Goal: Task Accomplishment & Management: Use online tool/utility

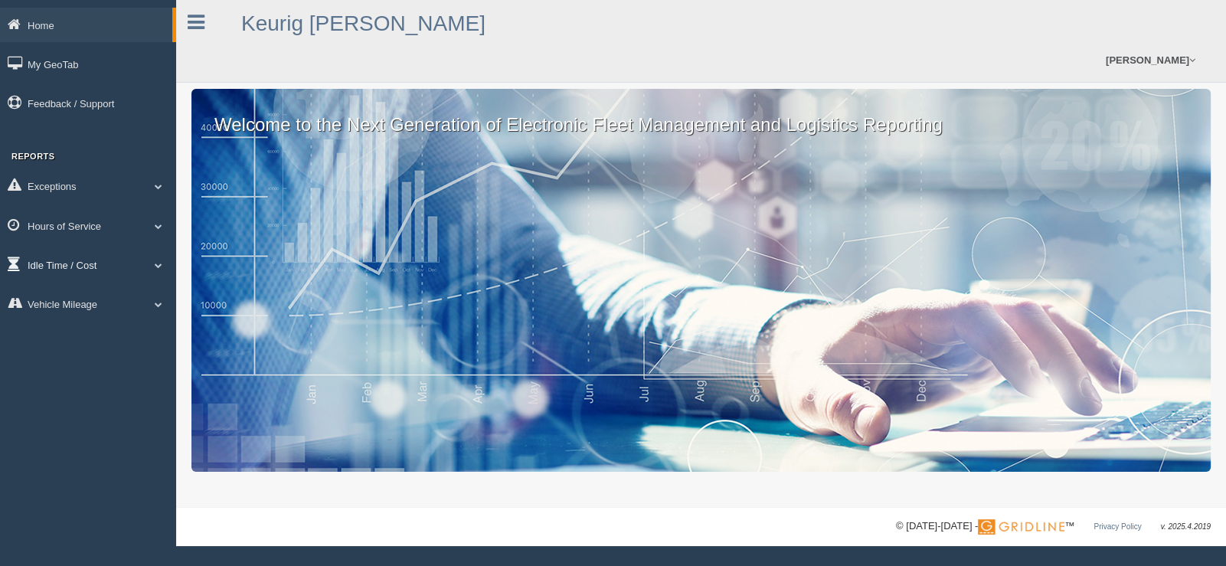
click at [155, 267] on span at bounding box center [159, 265] width 20 height 8
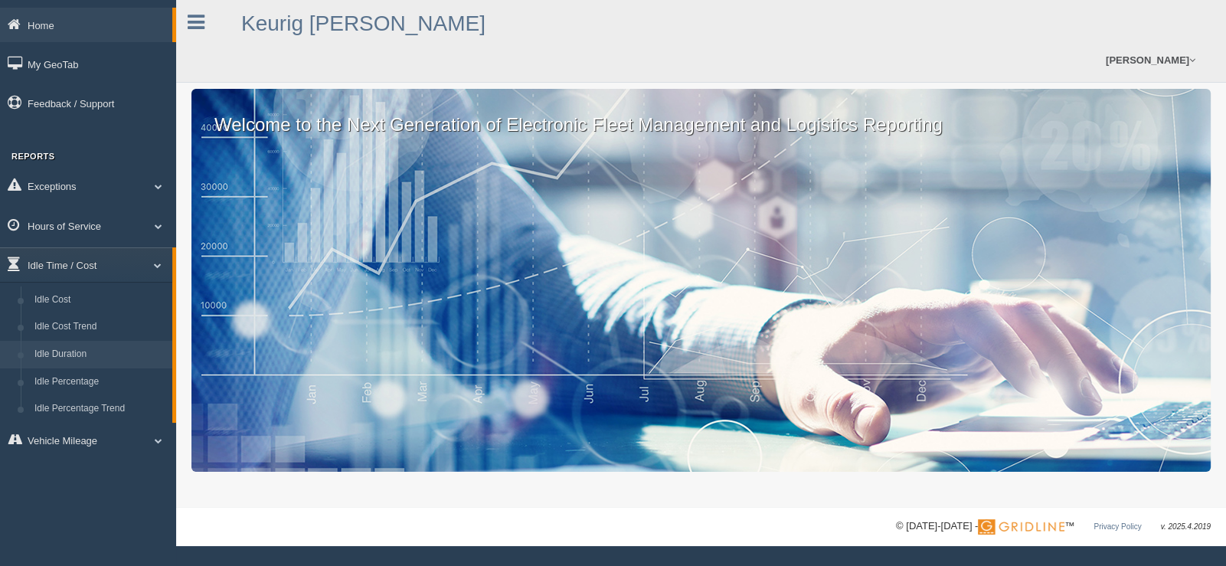
click at [94, 361] on link "Idle Duration" at bounding box center [100, 355] width 145 height 28
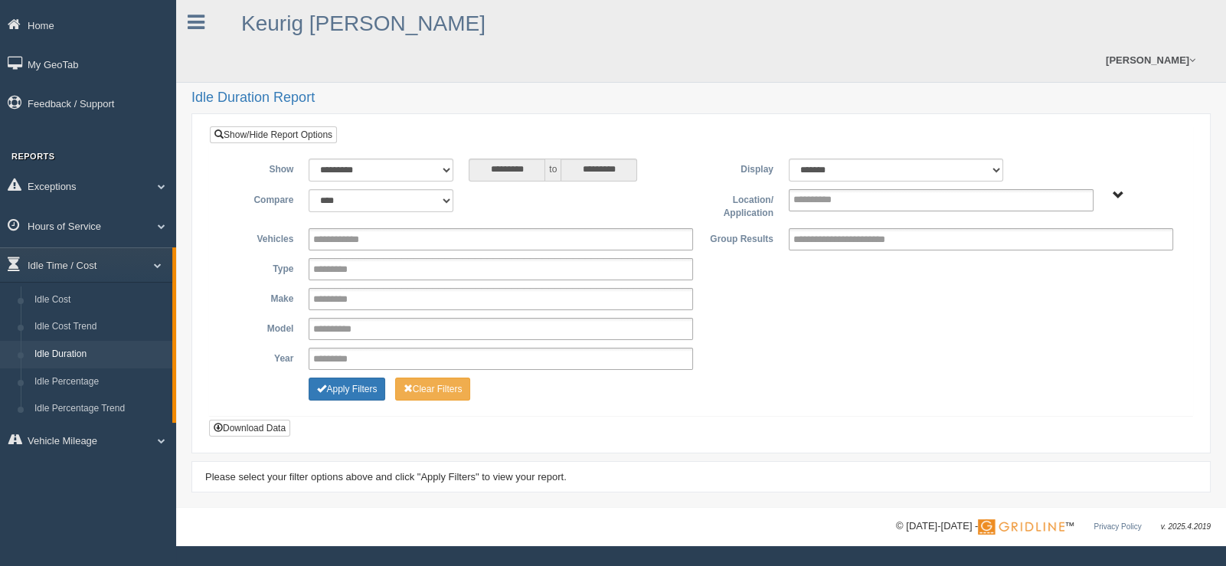
click at [1115, 190] on span "Plains - OTR" at bounding box center [1117, 195] width 11 height 11
click at [1056, 242] on button "Plains - OTR" at bounding box center [1064, 250] width 71 height 17
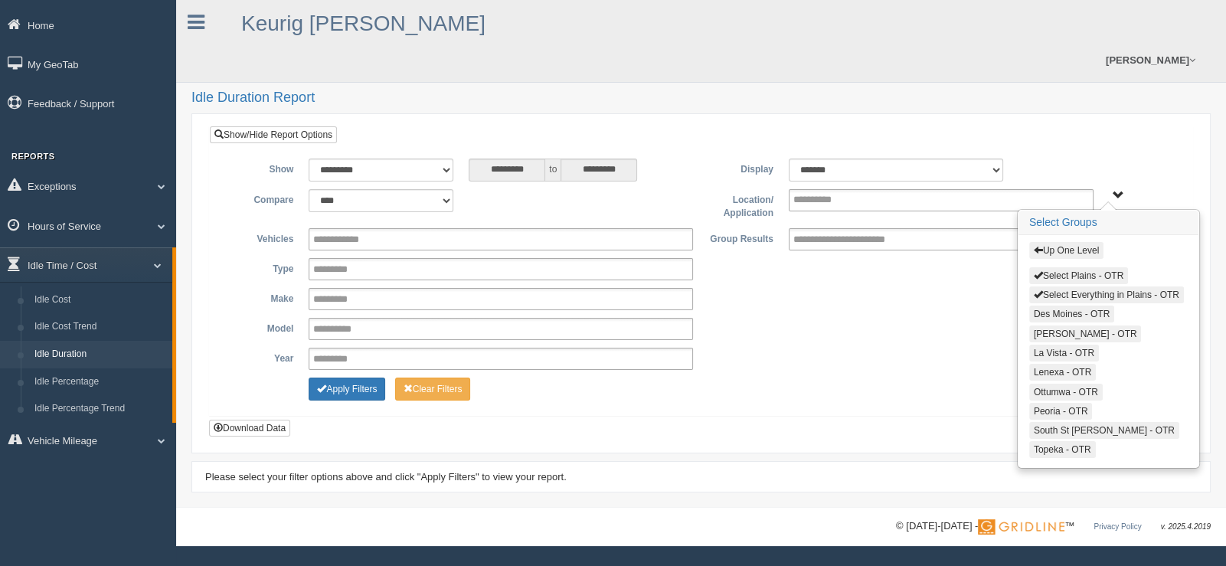
click at [1060, 286] on button "Select Everything in Plains - OTR" at bounding box center [1106, 294] width 155 height 17
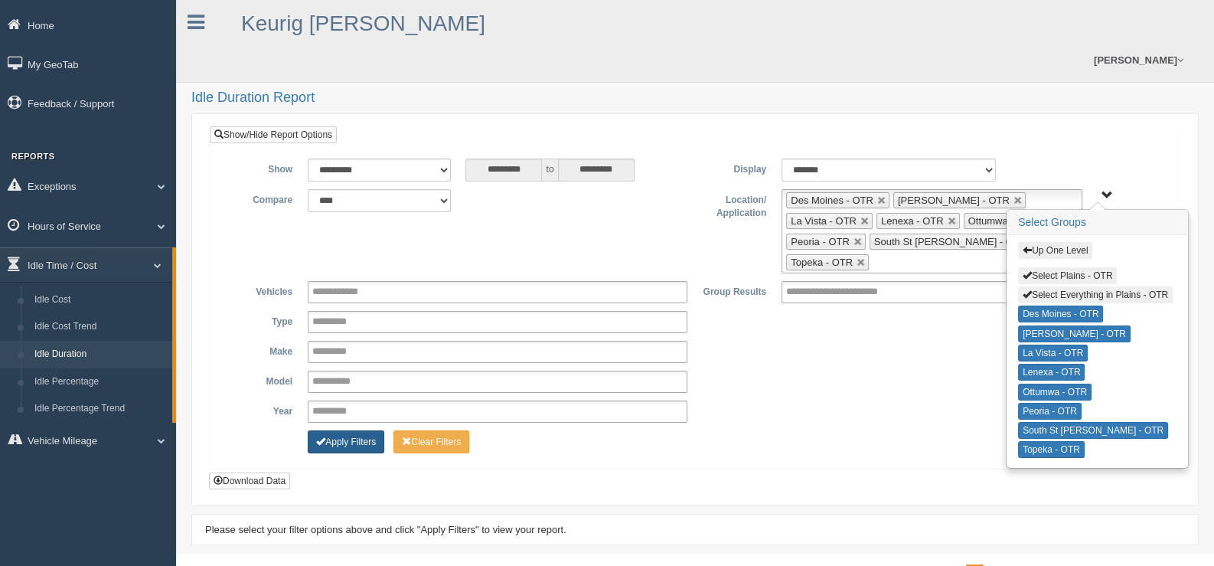
click at [341, 430] on button "Apply Filters" at bounding box center [346, 441] width 77 height 23
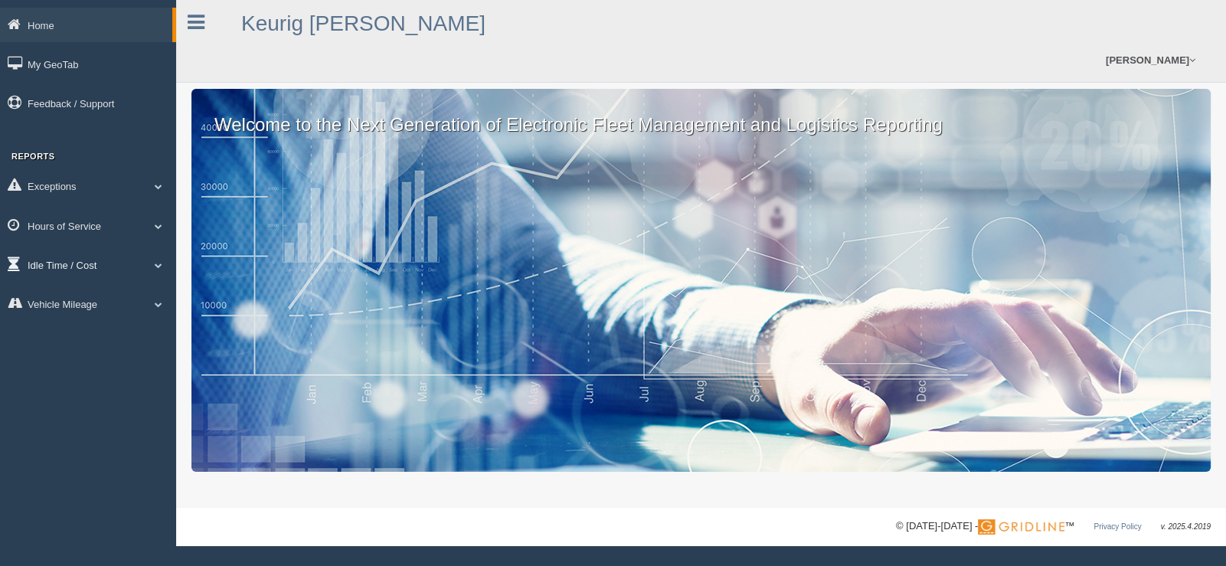
click at [159, 263] on span at bounding box center [159, 265] width 20 height 8
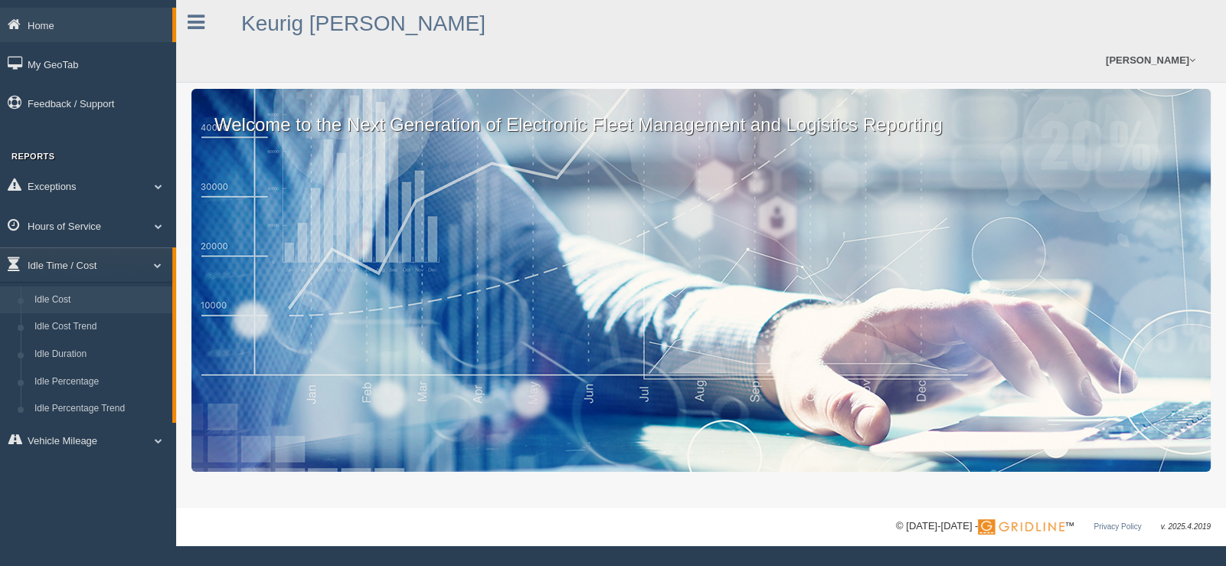
click at [130, 302] on link "Idle Cost" at bounding box center [100, 300] width 145 height 28
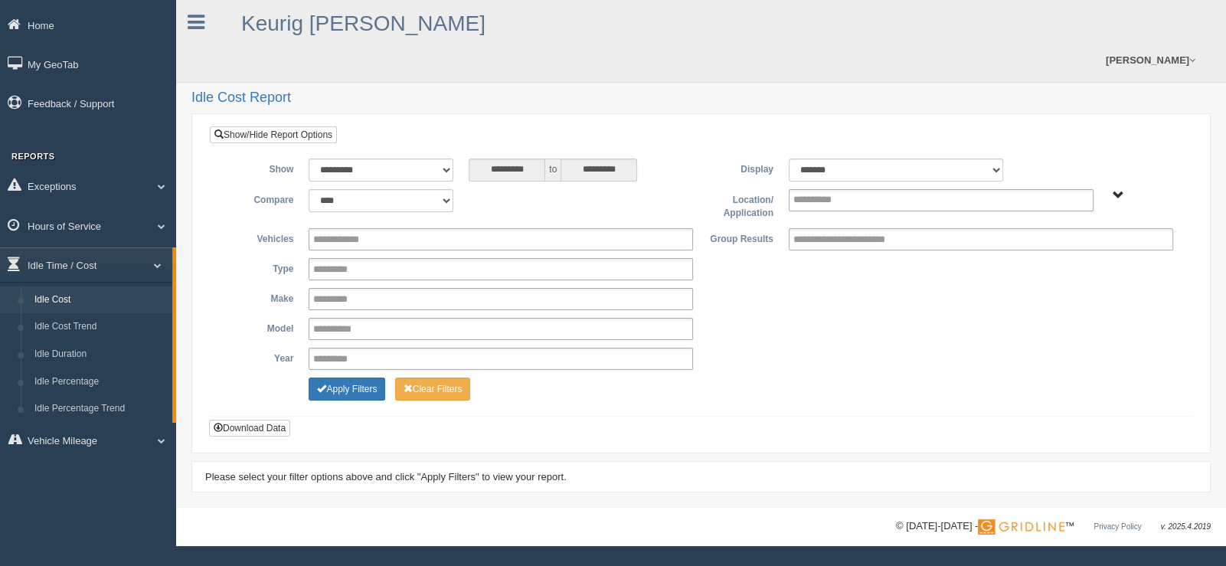
click at [1119, 190] on span "Plains - OTR" at bounding box center [1117, 195] width 11 height 11
click at [1049, 242] on button "Plains - OTR" at bounding box center [1064, 250] width 71 height 17
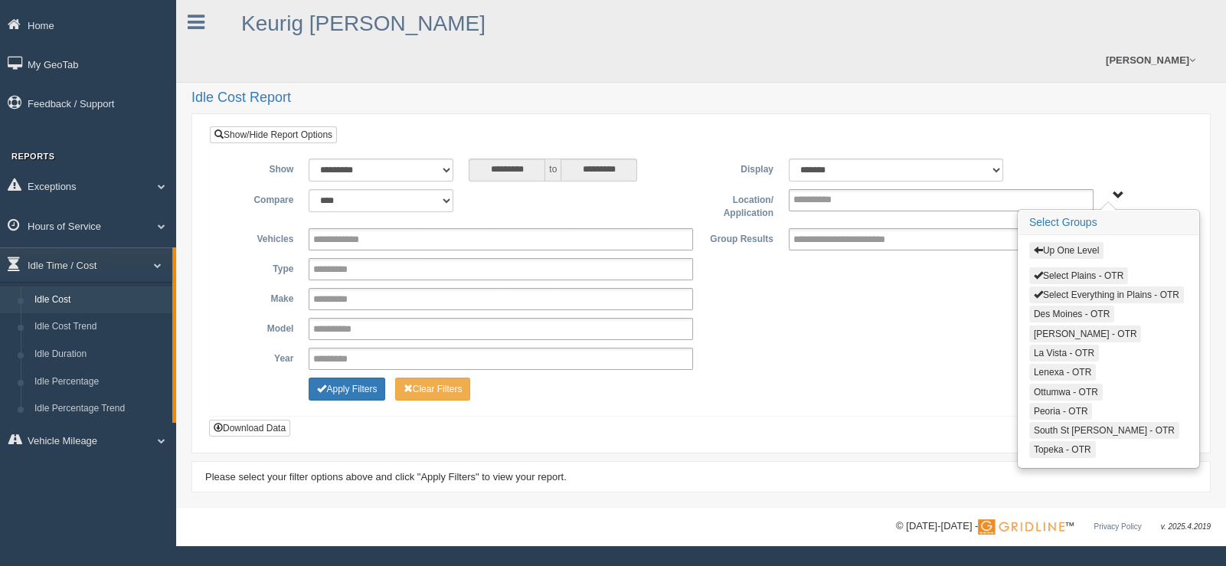
click at [1056, 286] on button "Select Everything in Plains - OTR" at bounding box center [1106, 294] width 155 height 17
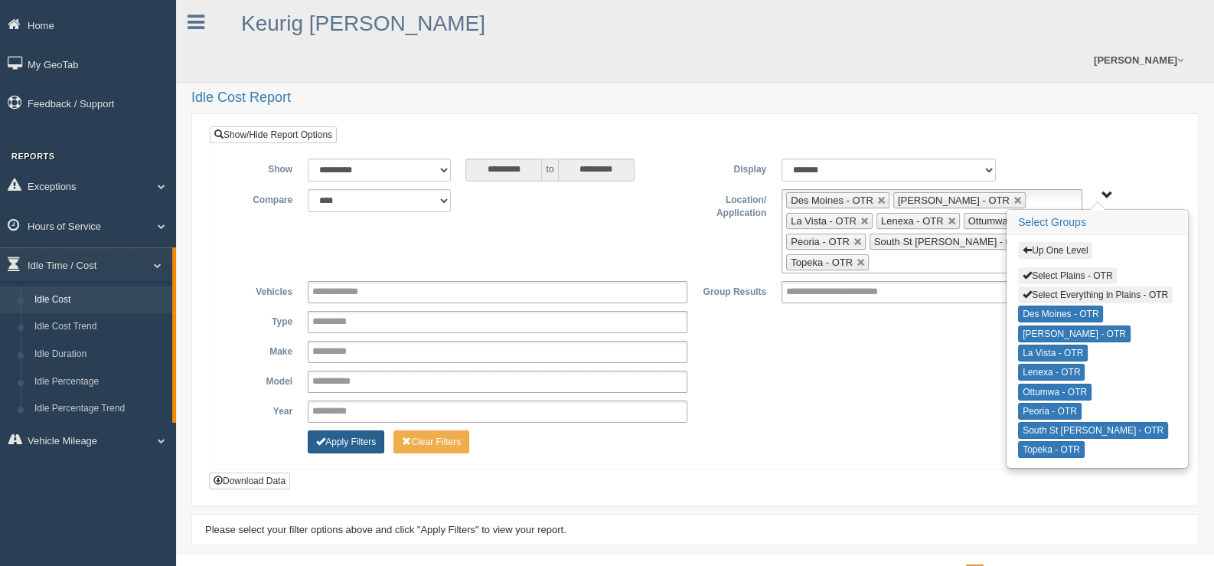
click at [365, 430] on button "Apply Filters" at bounding box center [346, 441] width 77 height 23
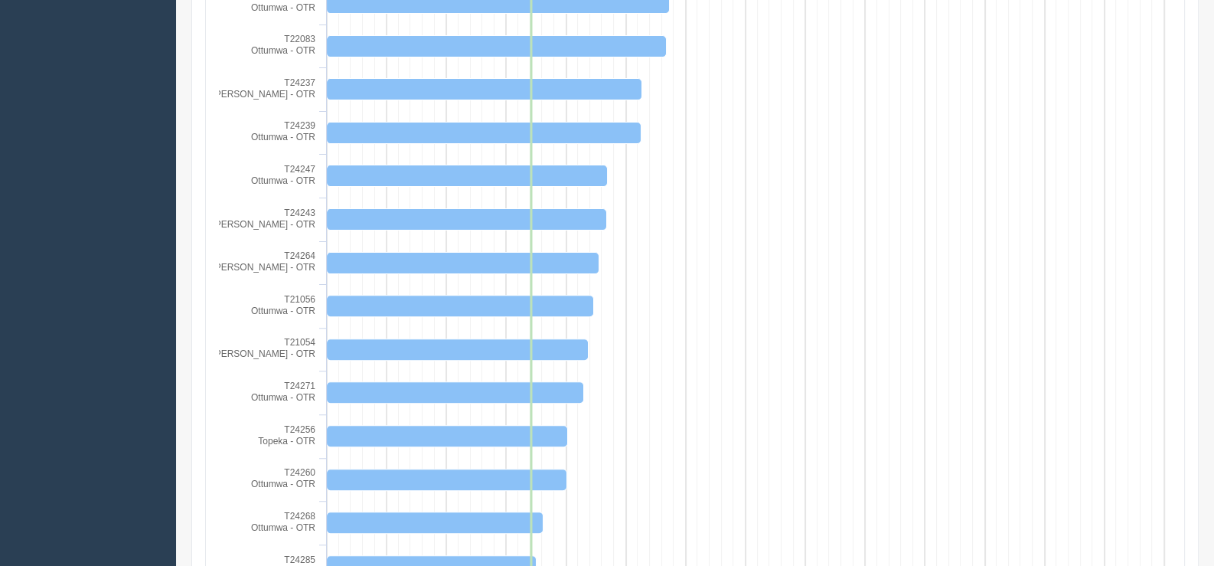
scroll to position [230, 0]
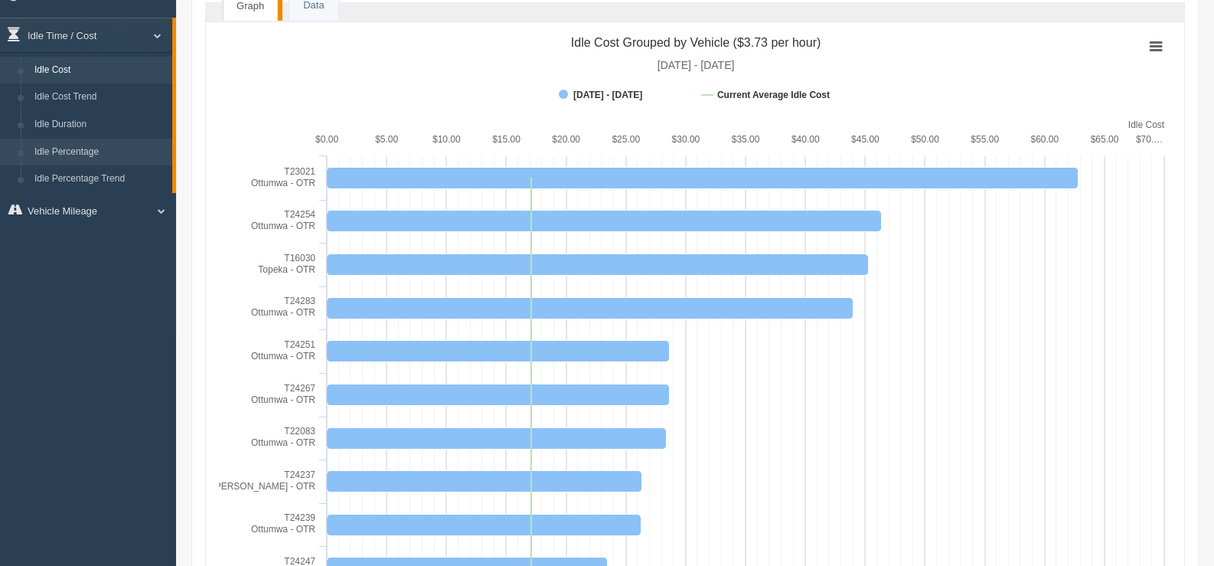
click at [74, 158] on link "Idle Percentage" at bounding box center [100, 153] width 145 height 28
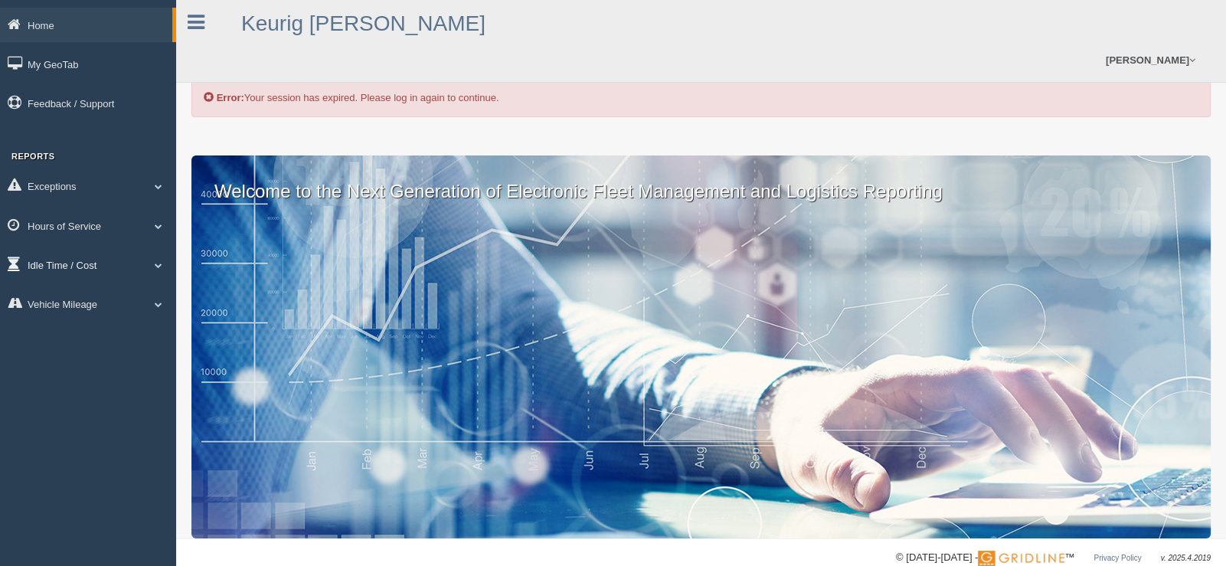
click at [158, 263] on span at bounding box center [159, 265] width 20 height 8
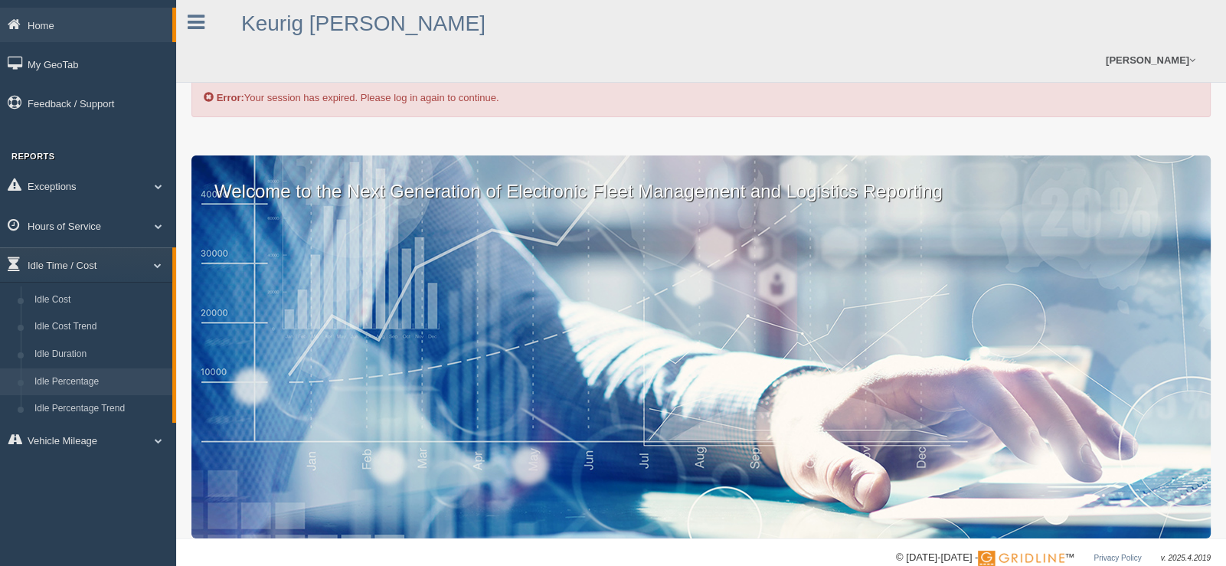
click at [75, 374] on link "Idle Percentage" at bounding box center [100, 382] width 145 height 28
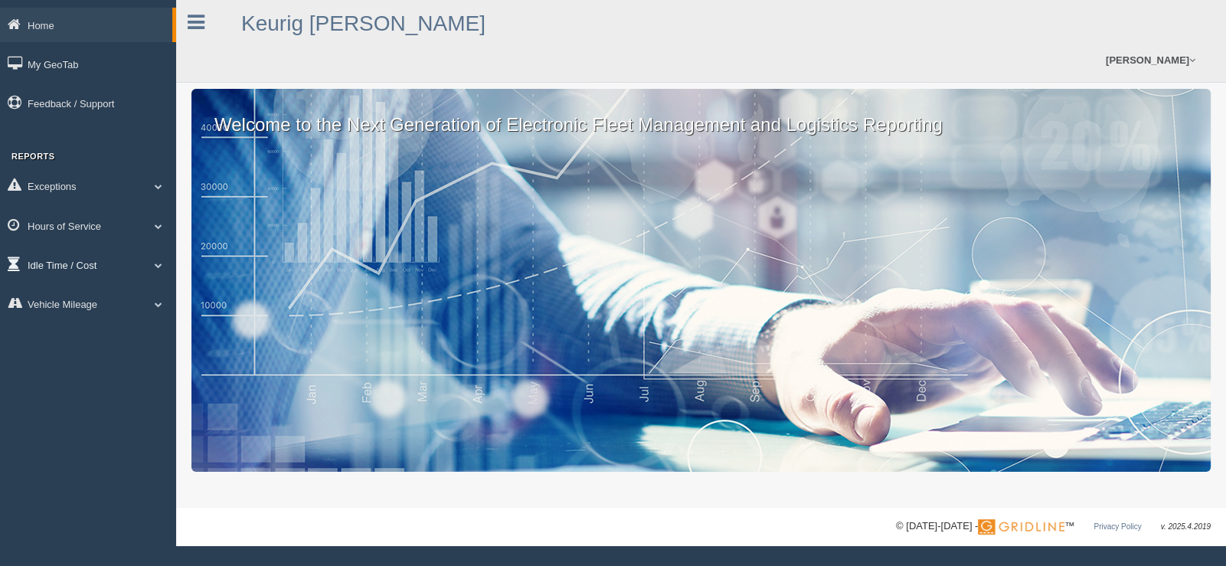
click at [160, 266] on span at bounding box center [159, 265] width 20 height 8
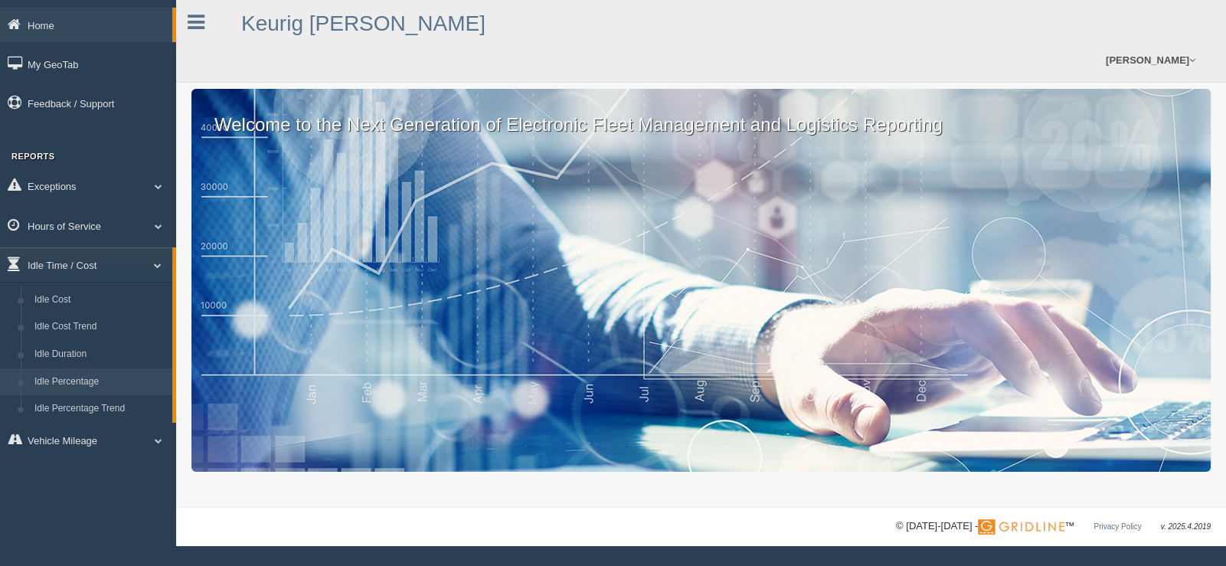
click at [69, 384] on link "Idle Percentage" at bounding box center [100, 382] width 145 height 28
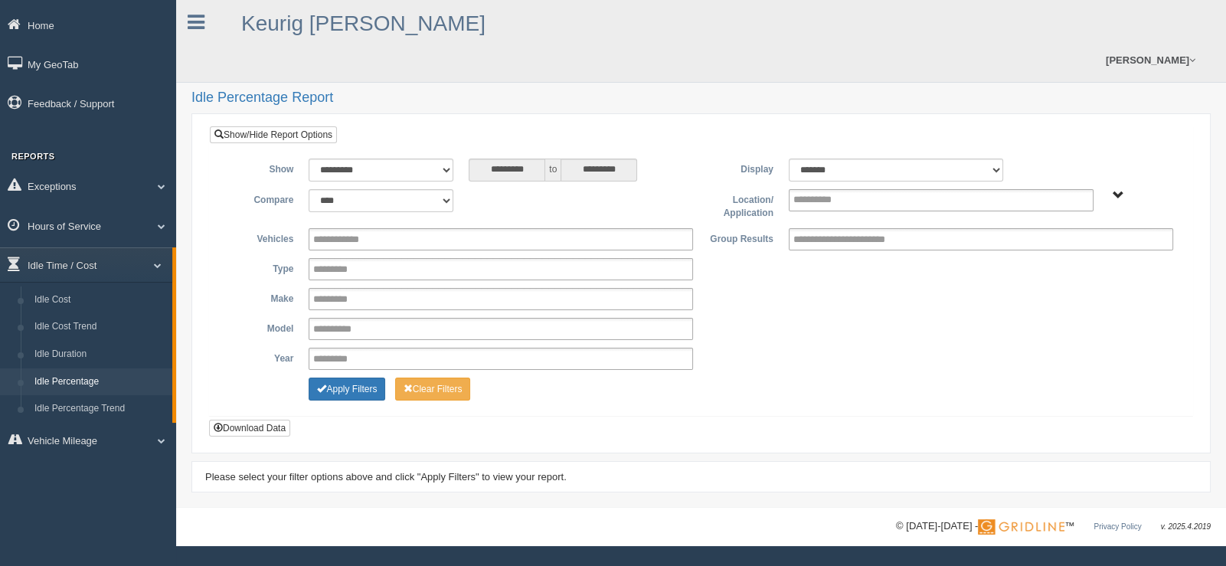
click at [1119, 190] on span "Plains - OTR" at bounding box center [1117, 195] width 11 height 11
drag, startPoint x: 1047, startPoint y: 217, endPoint x: 1053, endPoint y: 230, distance: 15.1
click at [1047, 242] on button "Plains - OTR" at bounding box center [1064, 250] width 71 height 17
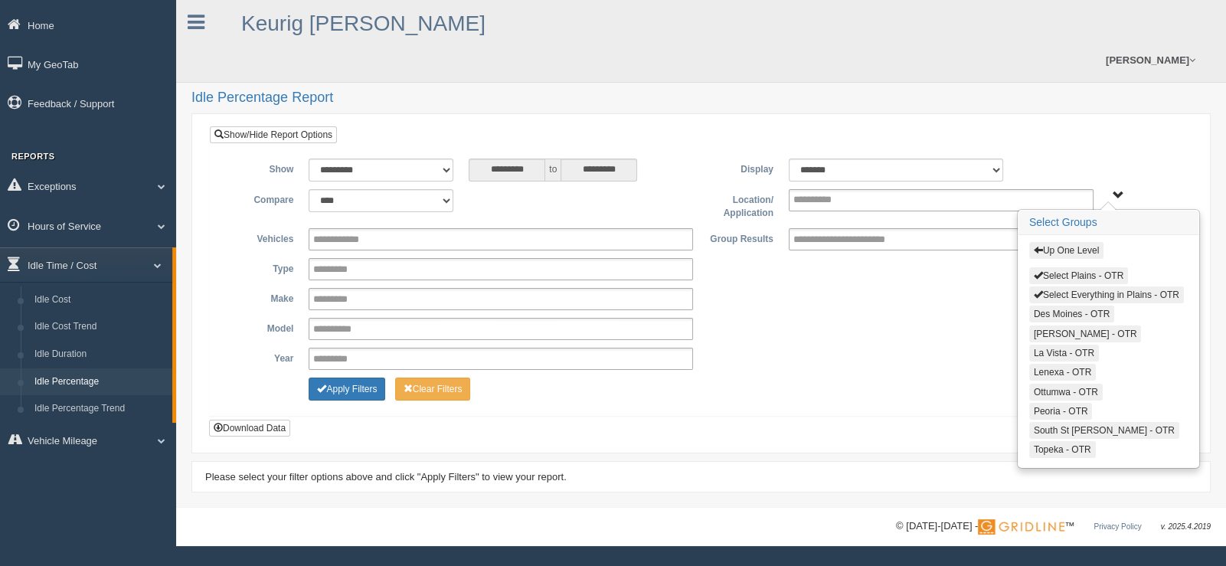
click at [1071, 286] on button "Select Everything in Plains - OTR" at bounding box center [1106, 294] width 155 height 17
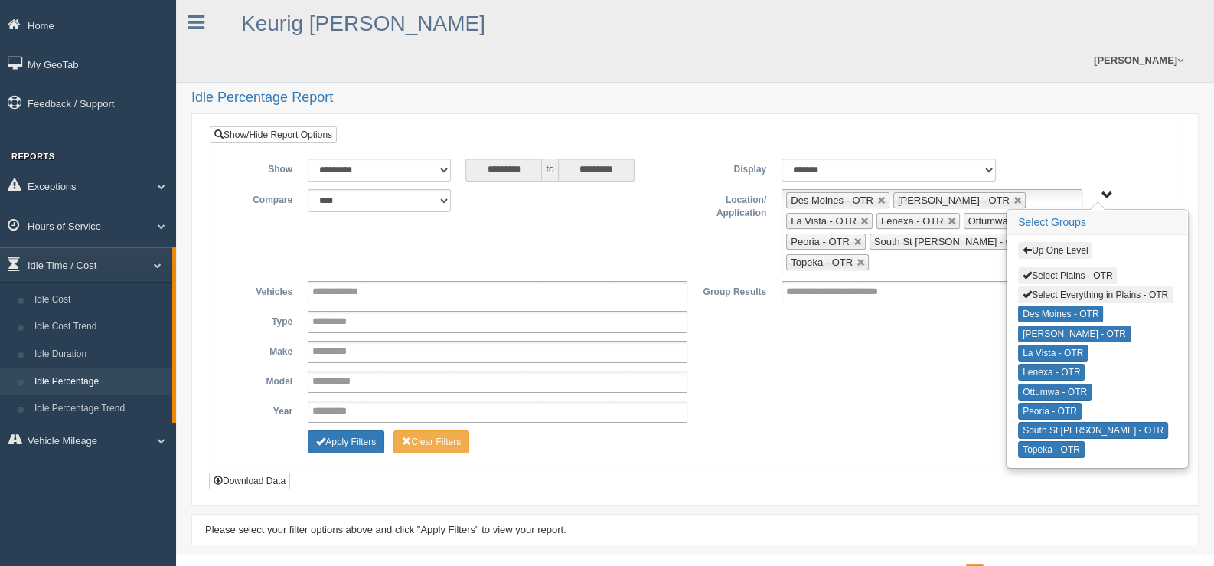
click at [857, 400] on div "Year **** **** **** **** **** **** **** **** **** **** **** **** **** **** ****…" at bounding box center [695, 411] width 948 height 22
click at [368, 430] on button "Apply Filters" at bounding box center [346, 441] width 77 height 23
